Goal: Information Seeking & Learning: Learn about a topic

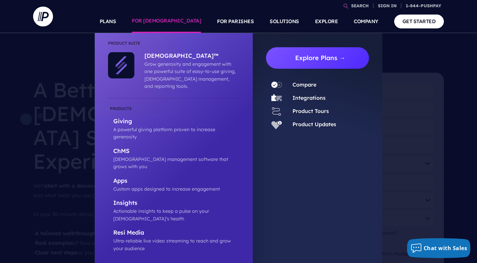
click at [299, 59] on link "Explore Plans →" at bounding box center [320, 58] width 98 height 22
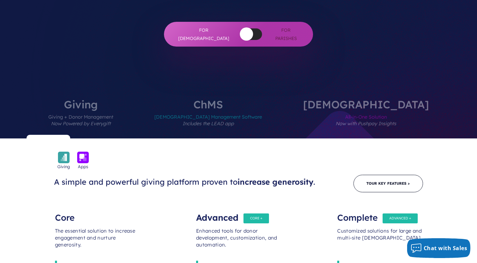
scroll to position [211, 0]
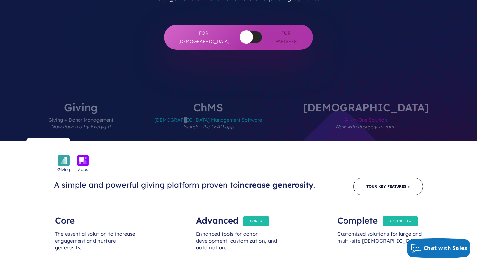
click at [231, 113] on span "[DEMOGRAPHIC_DATA] Management Software Includes the LEAD app" at bounding box center [208, 127] width 108 height 29
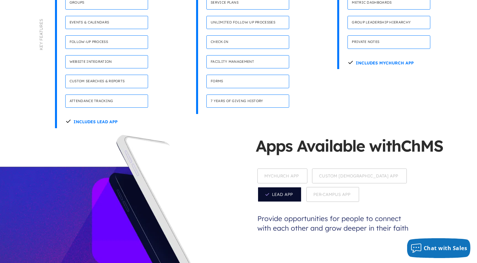
scroll to position [511, 0]
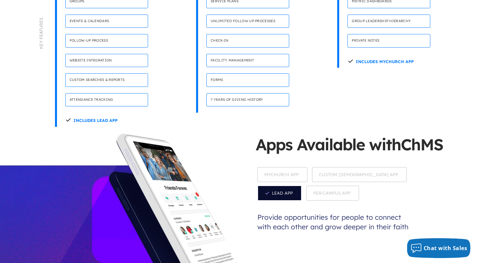
click at [306, 186] on span "Per-Campus App" at bounding box center [332, 193] width 53 height 15
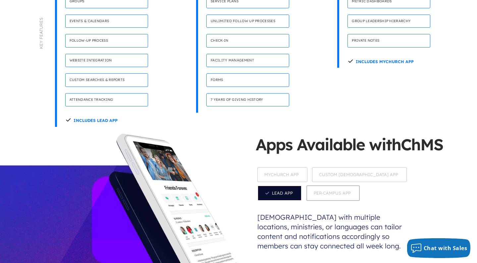
click at [279, 167] on span "MyChurch App" at bounding box center [282, 174] width 50 height 15
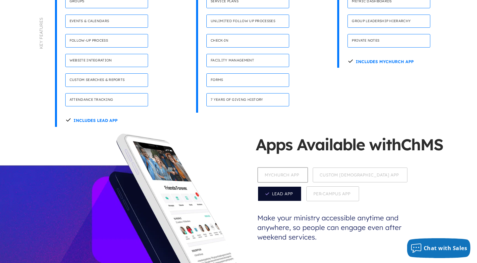
click at [346, 168] on span "Custom Church App" at bounding box center [359, 175] width 95 height 15
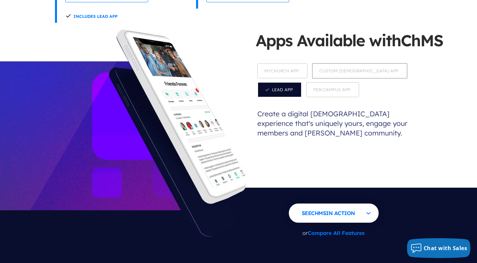
scroll to position [630, 0]
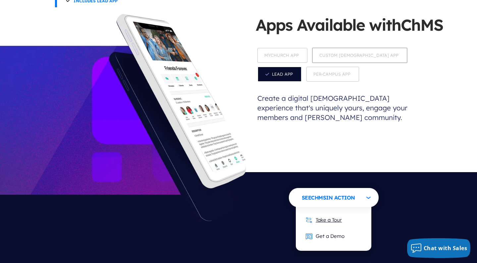
click at [324, 212] on link "Take a Tour" at bounding box center [323, 220] width 49 height 16
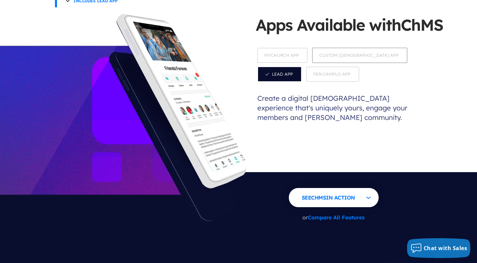
click at [444, 241] on button "Chat with Sales" at bounding box center [439, 249] width 64 height 20
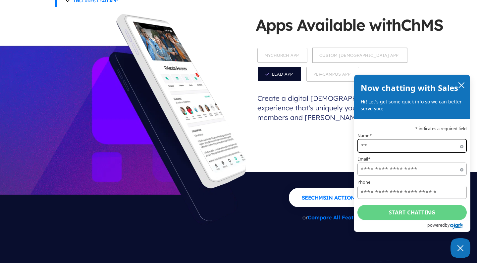
type input "*"
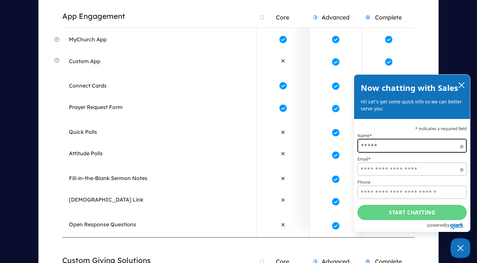
scroll to position [1282, 0]
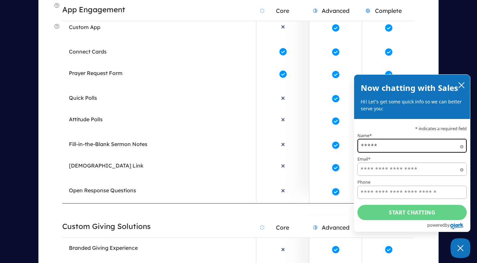
type input "*****"
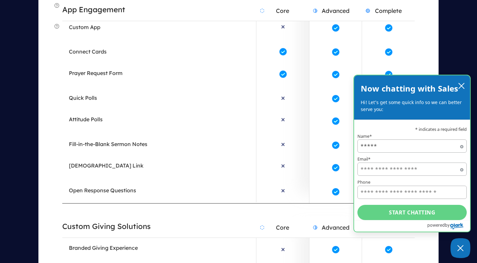
click at [461, 88] on icon "close chatbox" at bounding box center [461, 86] width 7 height 7
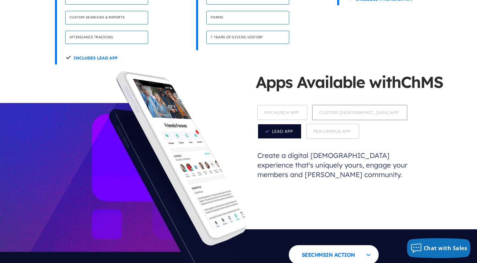
scroll to position [467, 0]
